Goal: Transaction & Acquisition: Download file/media

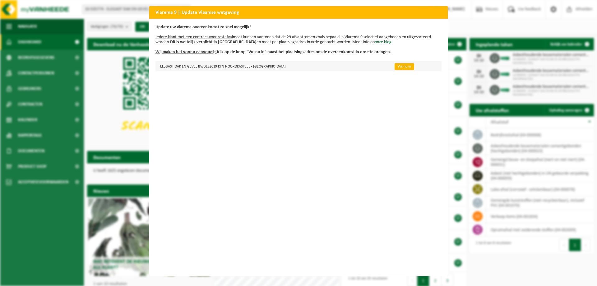
click at [396, 66] on link "Vul nu in" at bounding box center [405, 66] width 20 height 7
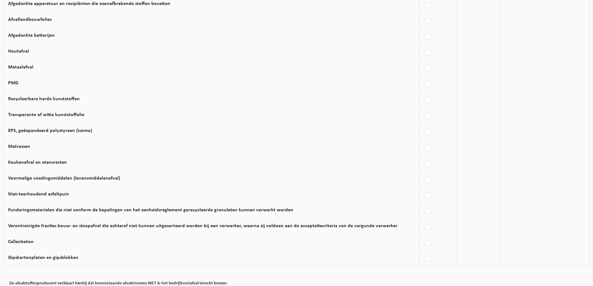
scroll to position [341, 0]
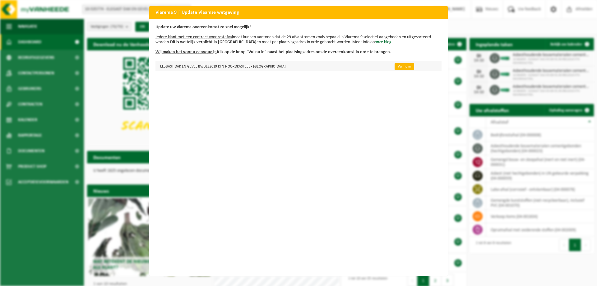
click at [395, 67] on link "Vul nu in" at bounding box center [405, 66] width 20 height 7
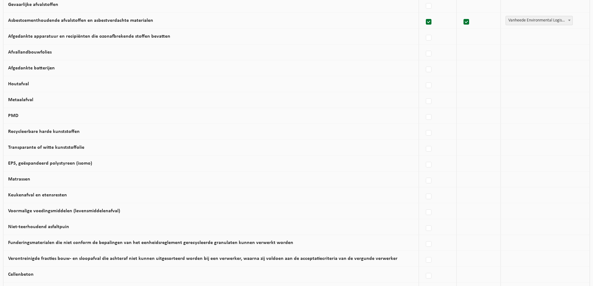
scroll to position [154, 0]
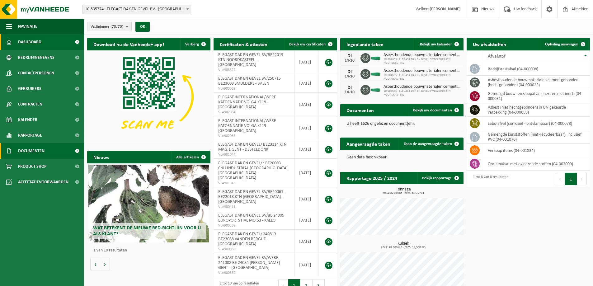
click at [35, 153] on span "Documenten" at bounding box center [31, 151] width 26 height 16
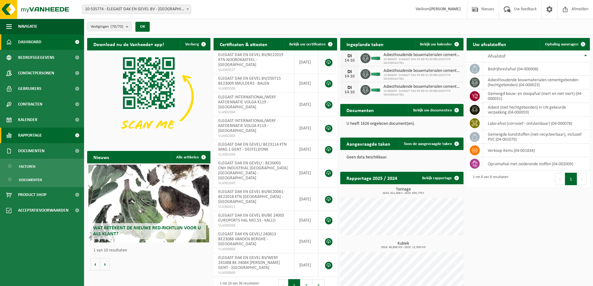
click at [28, 137] on span "Rapportage" at bounding box center [30, 136] width 24 height 16
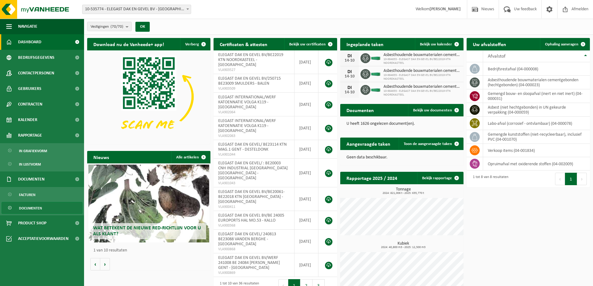
click at [30, 207] on span "Documenten" at bounding box center [30, 208] width 23 height 12
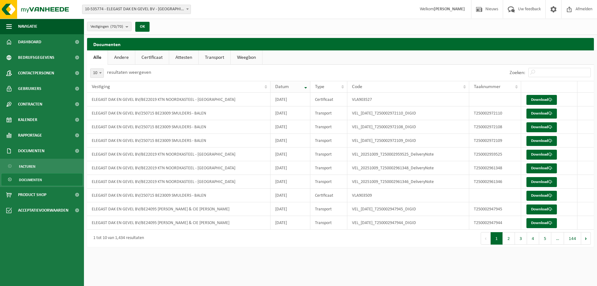
click at [302, 88] on div "Datum" at bounding box center [288, 86] width 27 height 5
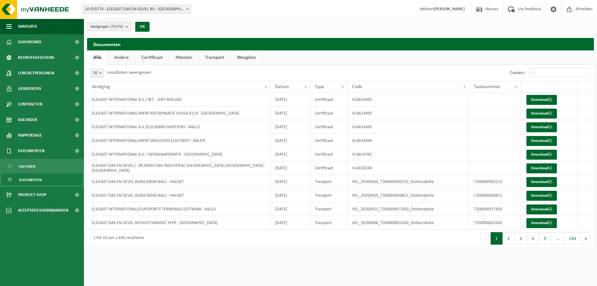
click at [302, 88] on div "Datum" at bounding box center [288, 86] width 27 height 5
click at [306, 85] on th "Datum" at bounding box center [291, 87] width 40 height 12
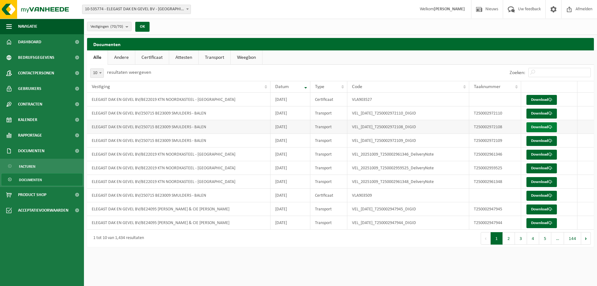
click at [541, 127] on link "Download" at bounding box center [542, 127] width 30 height 10
